Goal: Task Accomplishment & Management: Manage account settings

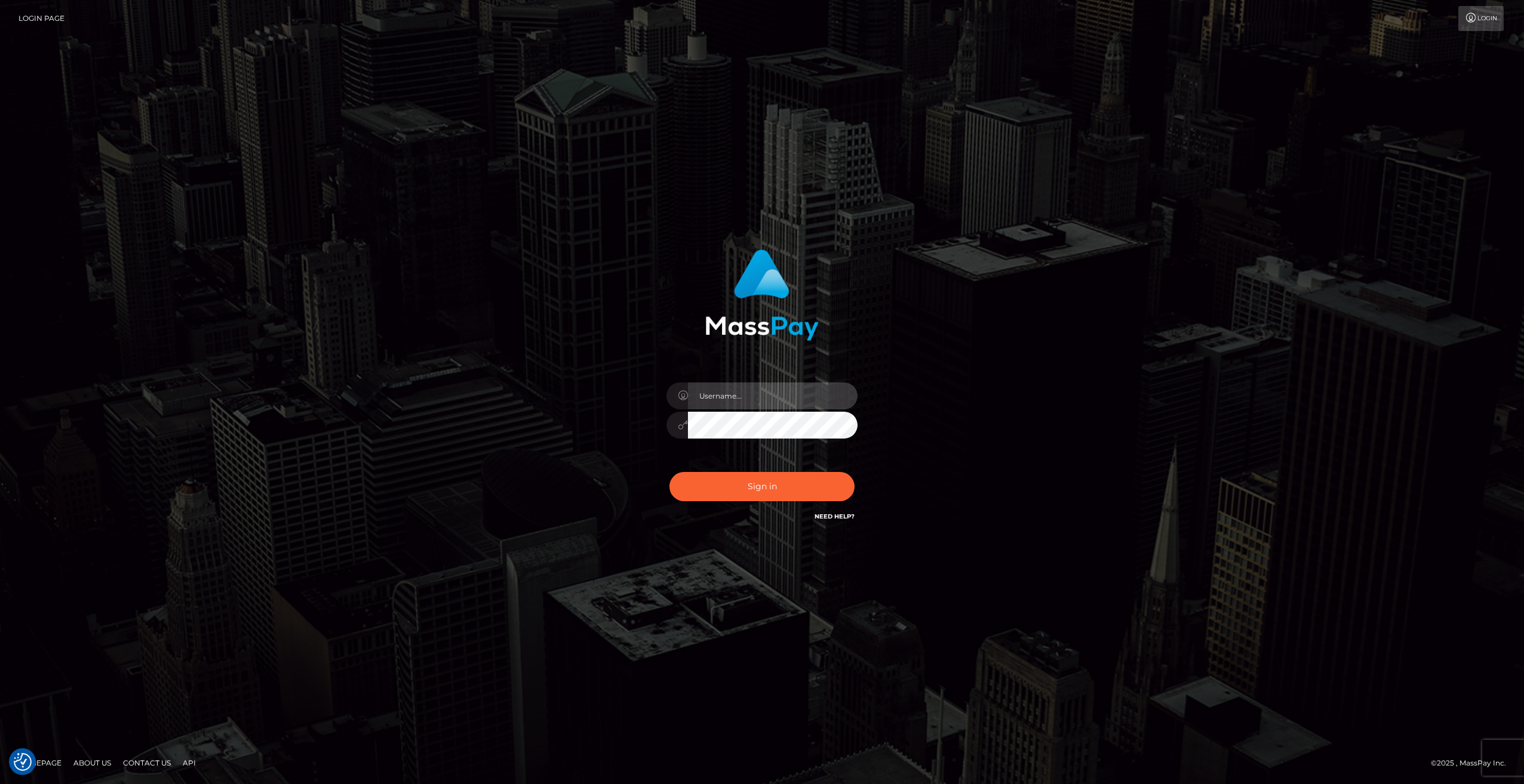
click at [761, 392] on input "text" at bounding box center [773, 396] width 170 height 27
type input "[EMAIL_ADDRESS][DOMAIN_NAME]"
click at [767, 488] on button "Sign in" at bounding box center [762, 486] width 186 height 29
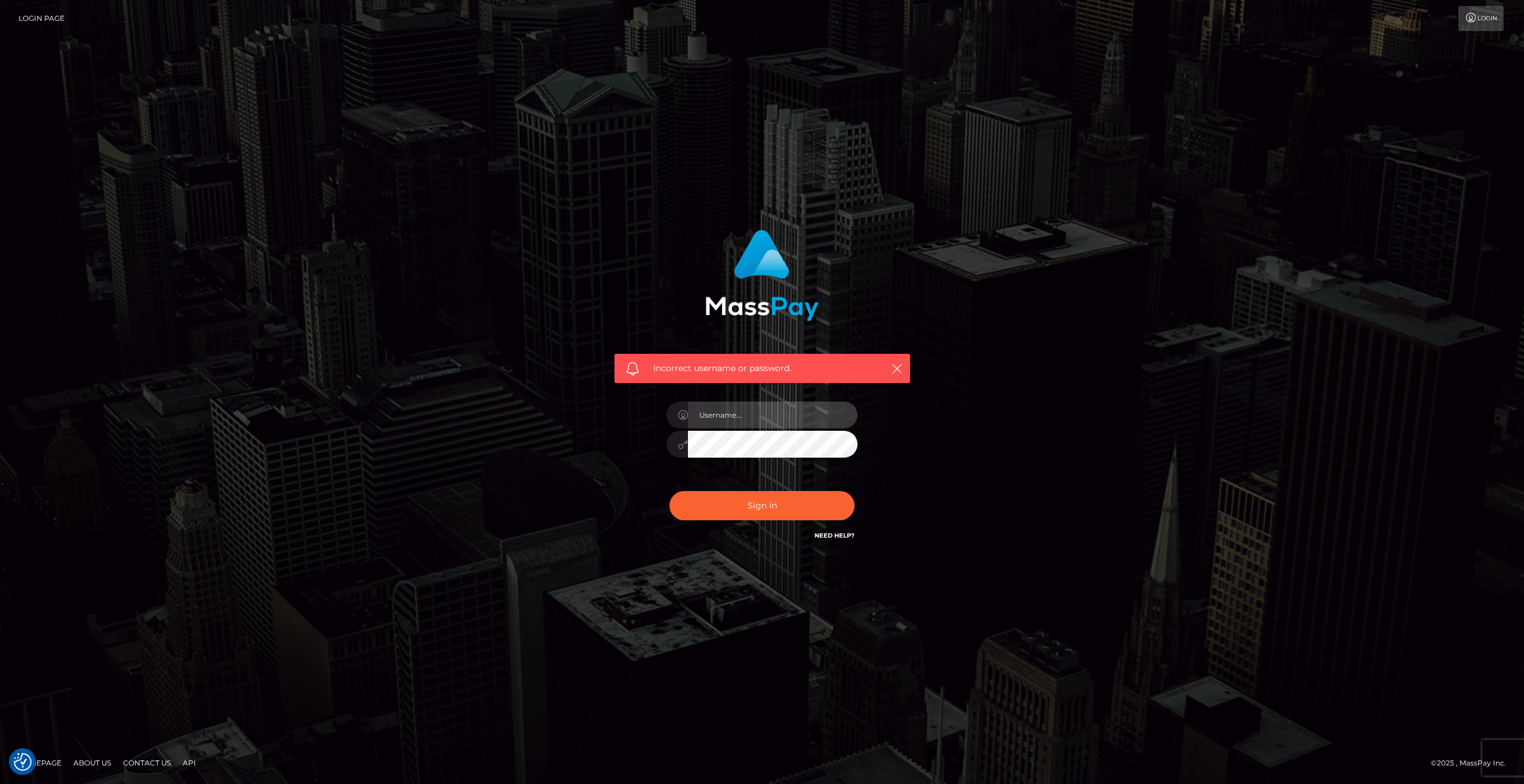
click at [780, 416] on input "text" at bounding box center [773, 415] width 170 height 27
type input "[EMAIL_ADDRESS][DOMAIN_NAME]"
click at [782, 510] on button "Sign in" at bounding box center [762, 505] width 186 height 29
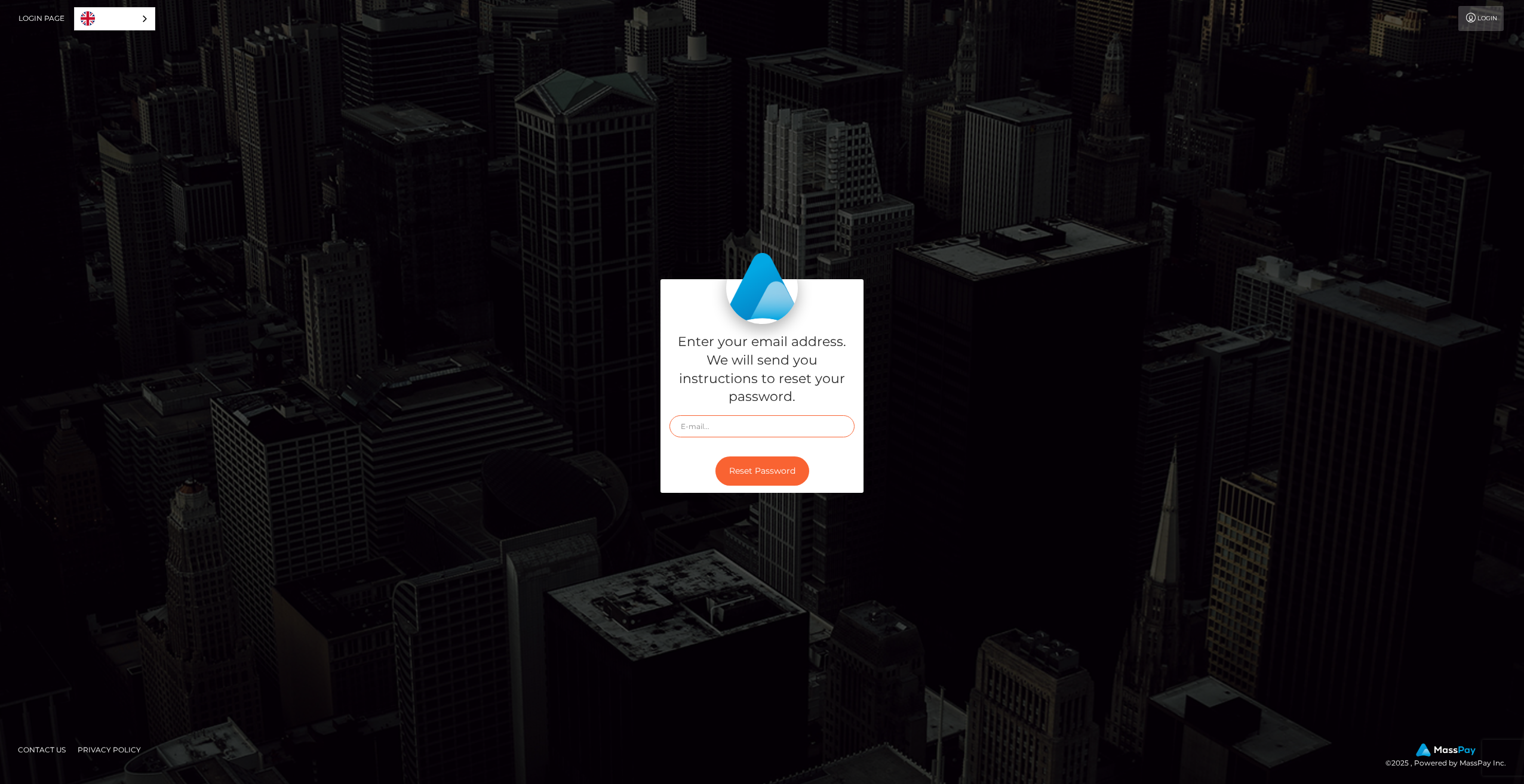
click at [750, 422] on input "text" at bounding box center [762, 427] width 186 height 22
type input "[EMAIL_ADDRESS][DOMAIN_NAME]"
click at [731, 471] on button "Reset Password" at bounding box center [762, 471] width 94 height 29
